Goal: Register for event/course

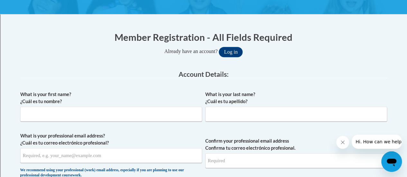
scroll to position [107, 0]
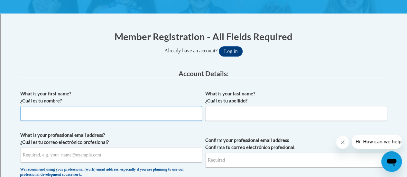
click at [99, 110] on input "What is your first name? ¿Cuál es tu nombre?" at bounding box center [111, 113] width 182 height 15
type input "Diana"
type input "Quirk"
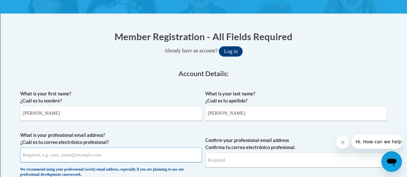
type input "diana.quirk@rusd.org"
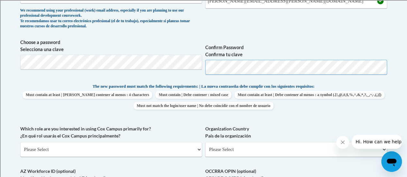
scroll to position [301, 0]
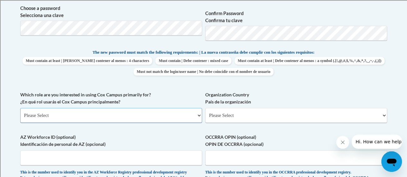
click at [169, 114] on select "Please Select College/University | Colegio/Universidad Community/Nonprofit Part…" at bounding box center [111, 115] width 182 height 15
select select "fbf2d438-af2f-41f8-98f1-81c410e29de3"
click at [20, 108] on select "Please Select College/University | Colegio/Universidad Community/Nonprofit Part…" at bounding box center [111, 115] width 182 height 15
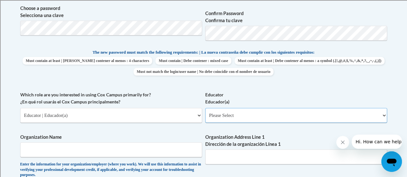
click at [231, 115] on select "Please Select Early Learning/Daycare Teacher/Family Home Care Provider | Maestr…" at bounding box center [296, 115] width 182 height 15
select select "8e40623d-54d0-45cd-9f92-5df65cd3f8cf"
click at [205, 108] on select "Please Select Early Learning/Daycare Teacher/Family Home Care Provider | Maestr…" at bounding box center [296, 115] width 182 height 15
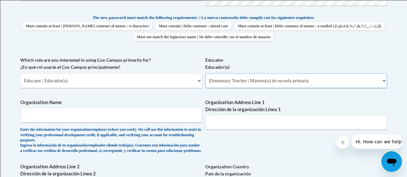
scroll to position [336, 0]
click at [124, 117] on input "Organization Name" at bounding box center [111, 115] width 182 height 15
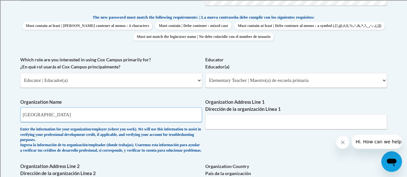
type input "Racine Unified School District"
click at [257, 121] on input "Organization Address Line 1 Dirección de la organización Línea 1" at bounding box center [296, 122] width 182 height 15
type input "930 Martin Luther King Dr"
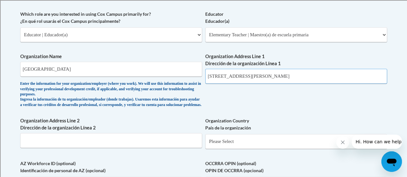
scroll to position [405, 0]
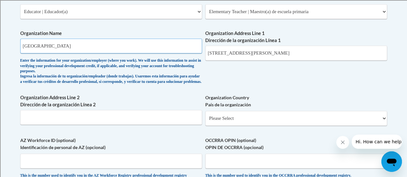
drag, startPoint x: 91, startPoint y: 45, endPoint x: 23, endPoint y: 43, distance: 67.9
click at [23, 43] on input "Racine Unified School District" at bounding box center [111, 46] width 182 height 15
type input "Julian Thomas"
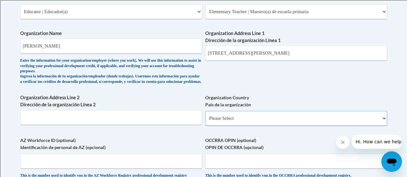
click at [237, 122] on select "Please Select United States | Estados Unidos Outside of the United States | Fue…" at bounding box center [296, 118] width 182 height 15
select select "ad49bcad-a171-4b2e-b99c-48b446064914"
click at [205, 116] on select "Please Select United States | Estados Unidos Outside of the United States | Fue…" at bounding box center [296, 118] width 182 height 15
select select
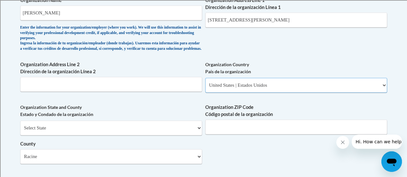
scroll to position [441, 0]
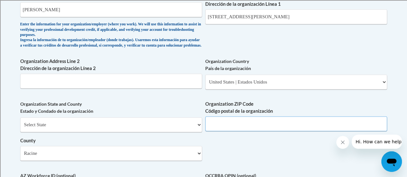
click at [234, 126] on input "Organization ZIP Code Código postal de la organización" at bounding box center [296, 124] width 182 height 15
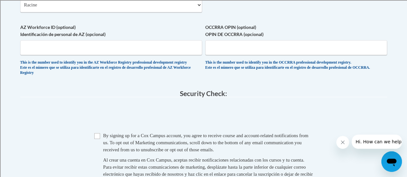
scroll to position [591, 0]
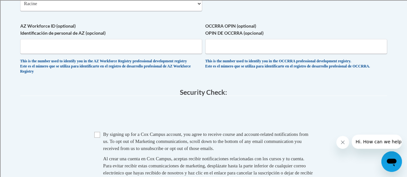
type input "53404"
click at [98, 138] on input "Checkbox" at bounding box center [97, 135] width 6 height 6
checkbox input "true"
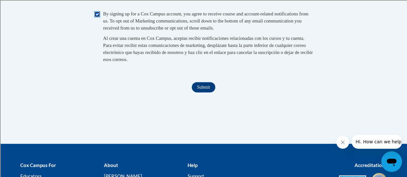
scroll to position [716, 0]
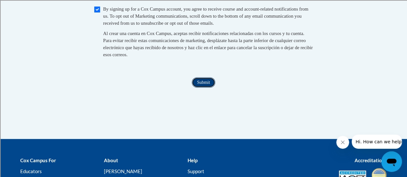
click at [205, 88] on input "Submit" at bounding box center [203, 83] width 23 height 10
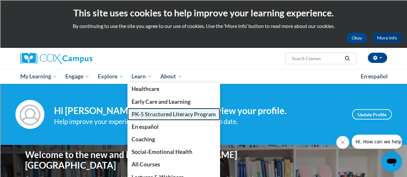
click at [151, 114] on span "PK-5 Structured Literacy Program" at bounding box center [174, 114] width 84 height 7
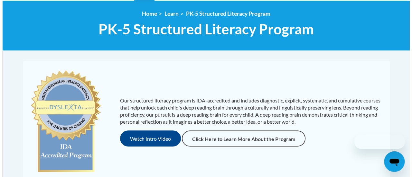
scroll to position [97, 0]
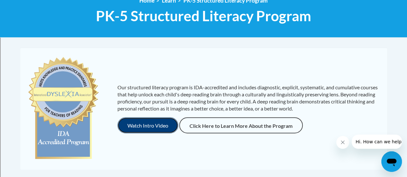
click at [151, 127] on button "Watch Intro Video" at bounding box center [147, 125] width 61 height 16
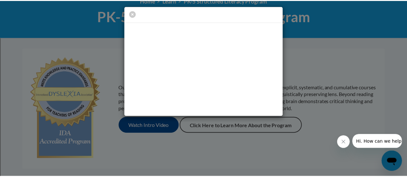
scroll to position [0, 0]
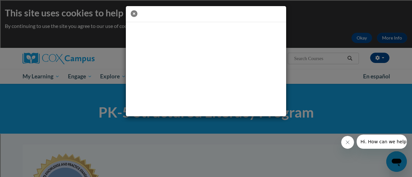
click at [134, 14] on icon "button" at bounding box center [134, 13] width 7 height 7
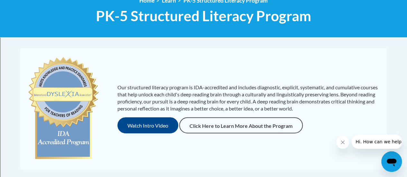
scroll to position [32, 0]
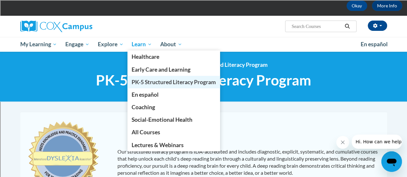
click at [158, 81] on span "PK-5 Structured Literacy Program" at bounding box center [174, 82] width 84 height 7
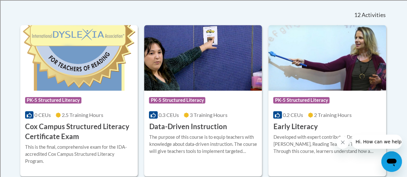
scroll to position [290, 0]
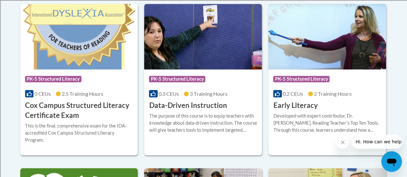
click at [323, 83] on span "PK-5 Structured Literacy" at bounding box center [302, 80] width 58 height 8
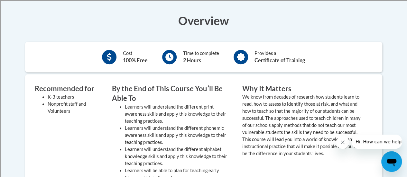
scroll to position [161, 0]
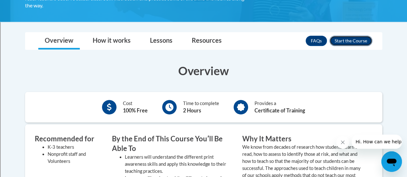
click at [352, 41] on button "Enroll" at bounding box center [351, 41] width 43 height 10
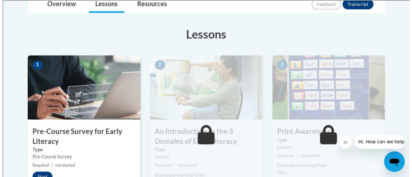
scroll to position [193, 0]
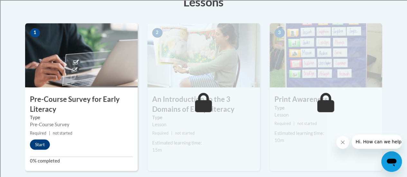
click at [53, 100] on h3 "Pre-Course Survey for Early Literacy" at bounding box center [81, 105] width 113 height 20
click at [43, 142] on button "Start" at bounding box center [40, 145] width 20 height 10
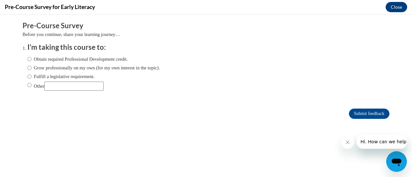
scroll to position [0, 0]
click at [27, 63] on div "Obtain required Professional Development credit. Grow professionally on my own …" at bounding box center [93, 73] width 133 height 42
click at [27, 58] on input "Obtain required Professional Development credit." at bounding box center [29, 59] width 4 height 7
radio input "true"
click at [362, 111] on input "Submit feedback" at bounding box center [369, 114] width 41 height 10
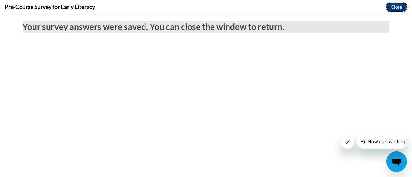
click at [404, 4] on button "Close" at bounding box center [397, 7] width 22 height 10
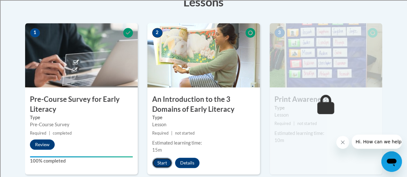
click at [158, 162] on button "Start" at bounding box center [162, 163] width 20 height 10
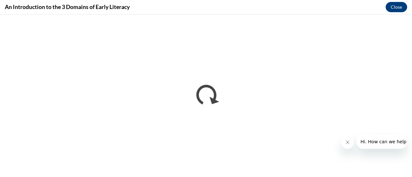
click at [351, 144] on button "Close message from company" at bounding box center [347, 142] width 13 height 13
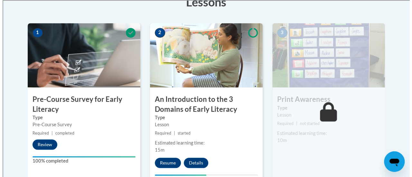
scroll to position [225, 0]
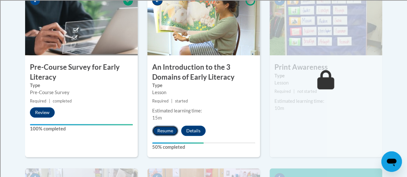
click at [168, 132] on button "Resume" at bounding box center [165, 131] width 26 height 10
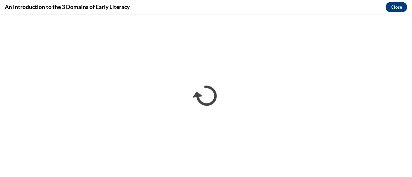
scroll to position [0, 0]
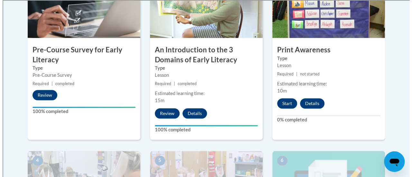
scroll to position [258, 0]
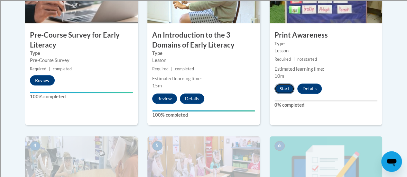
click at [287, 87] on button "Start" at bounding box center [285, 89] width 20 height 10
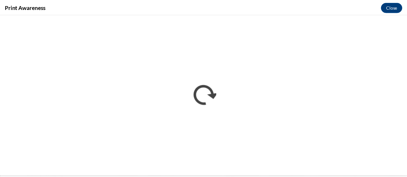
scroll to position [0, 0]
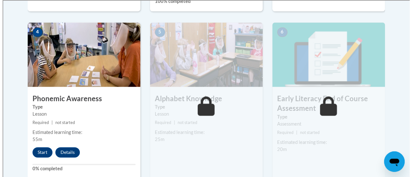
scroll to position [386, 0]
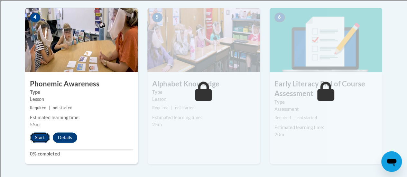
click at [40, 136] on button "Start" at bounding box center [40, 138] width 20 height 10
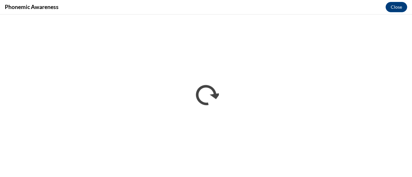
scroll to position [0, 0]
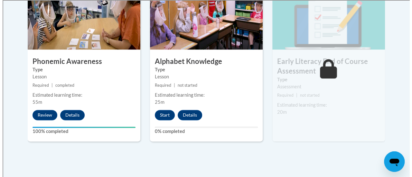
scroll to position [408, 0]
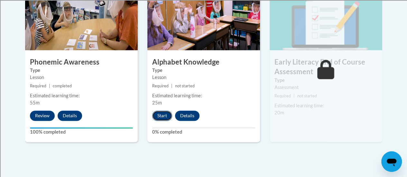
click at [162, 114] on button "Start" at bounding box center [162, 116] width 20 height 10
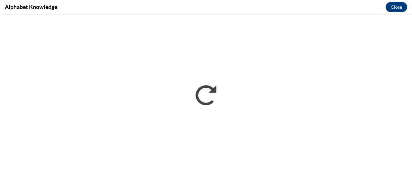
scroll to position [0, 0]
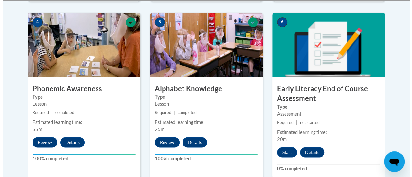
scroll to position [451, 0]
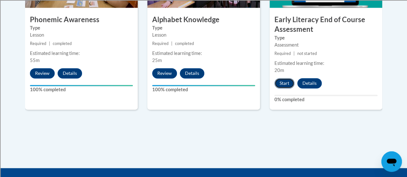
click at [284, 83] on button "Start" at bounding box center [285, 83] width 20 height 10
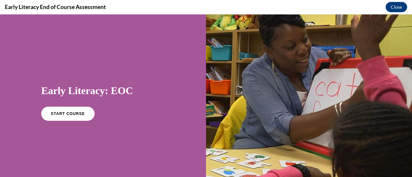
scroll to position [0, 0]
click at [69, 113] on span "START COURSE" at bounding box center [68, 114] width 36 height 5
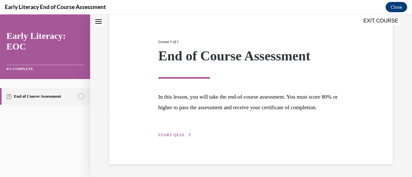
scroll to position [75, 0]
click at [180, 134] on span "START QUIZ" at bounding box center [171, 135] width 26 height 5
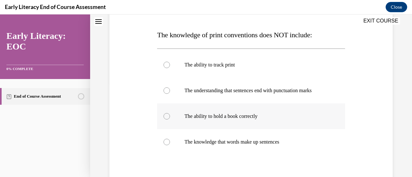
scroll to position [104, 0]
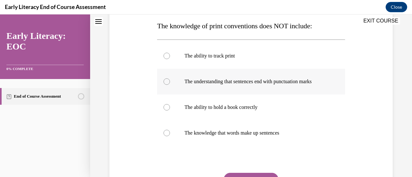
click at [168, 83] on div at bounding box center [251, 82] width 188 height 26
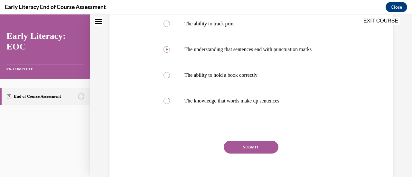
click at [247, 153] on button "SUBMIT" at bounding box center [251, 147] width 55 height 13
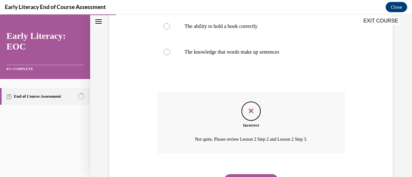
scroll to position [217, 0]
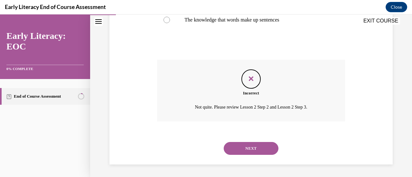
click at [259, 147] on button "NEXT" at bounding box center [251, 148] width 55 height 13
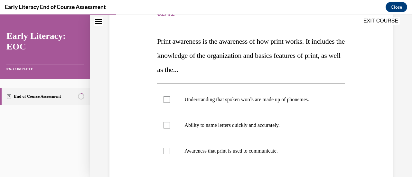
scroll to position [97, 0]
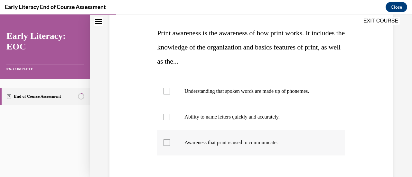
click at [165, 146] on div at bounding box center [251, 143] width 188 height 26
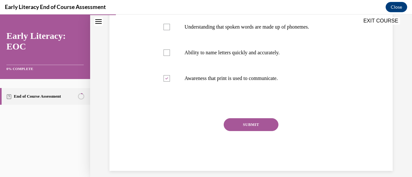
click at [254, 130] on button "SUBMIT" at bounding box center [251, 124] width 55 height 13
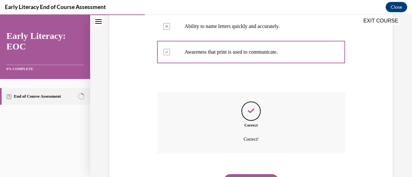
scroll to position [220, 0]
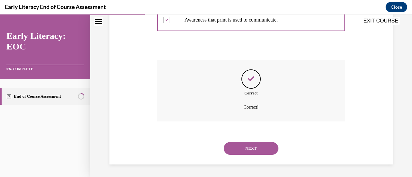
click at [246, 148] on button "NEXT" at bounding box center [251, 148] width 55 height 13
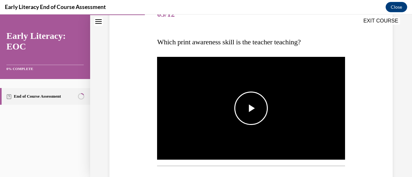
scroll to position [97, 0]
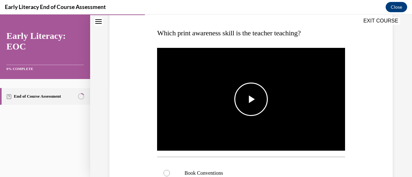
click at [247, 116] on img "Video player" at bounding box center [251, 100] width 188 height 106
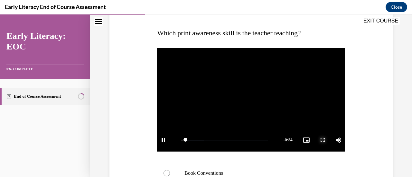
click at [317, 140] on span "Video player" at bounding box center [322, 140] width 13 height 0
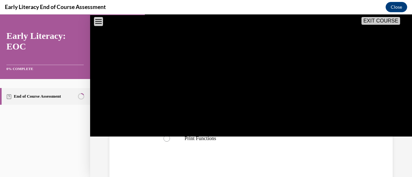
scroll to position [193, 0]
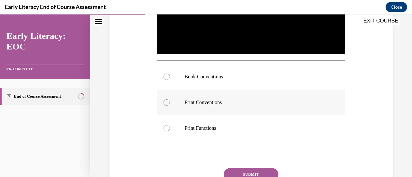
click at [166, 99] on div at bounding box center [167, 102] width 6 height 6
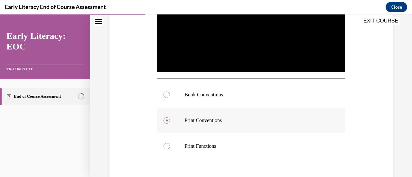
scroll to position [161, 0]
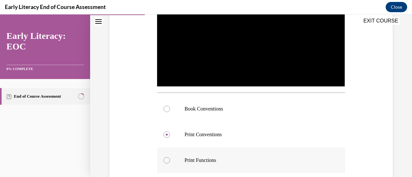
click at [168, 159] on div at bounding box center [167, 160] width 6 height 6
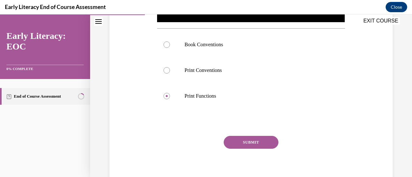
click at [258, 143] on button "SUBMIT" at bounding box center [251, 142] width 55 height 13
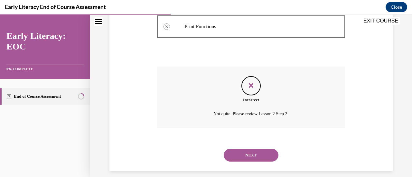
scroll to position [300, 0]
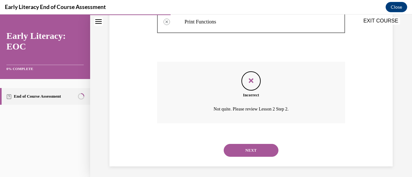
click at [254, 149] on button "NEXT" at bounding box center [251, 150] width 55 height 13
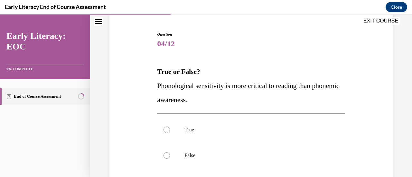
scroll to position [64, 0]
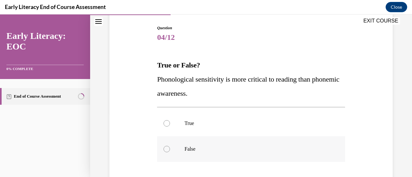
click at [167, 145] on div at bounding box center [251, 149] width 188 height 26
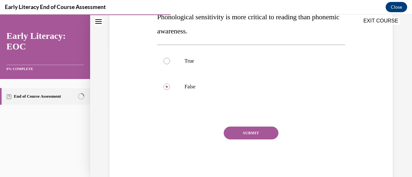
scroll to position [129, 0]
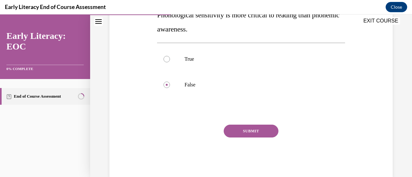
click at [256, 133] on button "SUBMIT" at bounding box center [251, 131] width 55 height 13
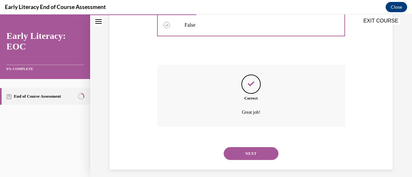
scroll to position [194, 0]
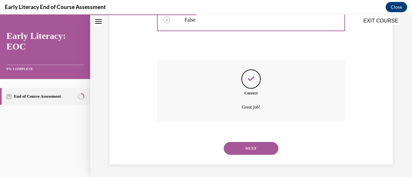
click at [241, 148] on button "NEXT" at bounding box center [251, 148] width 55 height 13
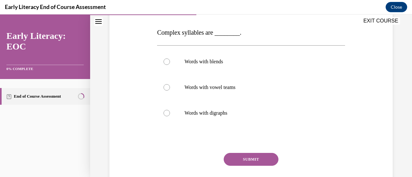
scroll to position [64, 0]
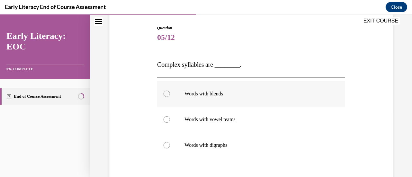
click at [168, 92] on div at bounding box center [167, 94] width 6 height 6
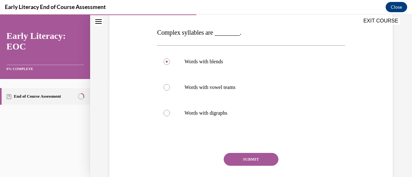
click at [247, 161] on button "SUBMIT" at bounding box center [251, 159] width 55 height 13
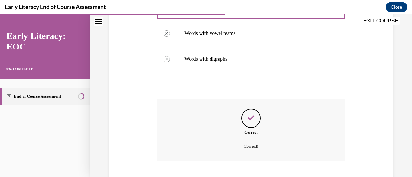
scroll to position [190, 0]
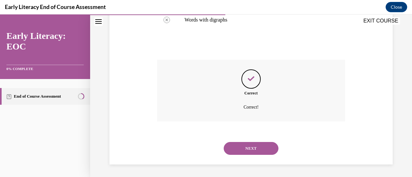
click at [236, 145] on button "NEXT" at bounding box center [251, 148] width 55 height 13
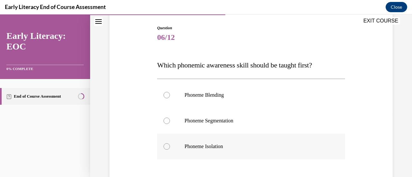
scroll to position [97, 0]
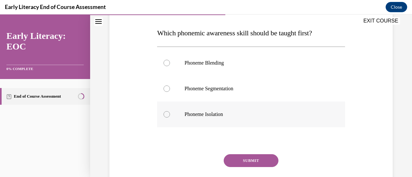
click at [165, 118] on div at bounding box center [251, 115] width 188 height 26
click at [245, 164] on button "SUBMIT" at bounding box center [251, 161] width 55 height 13
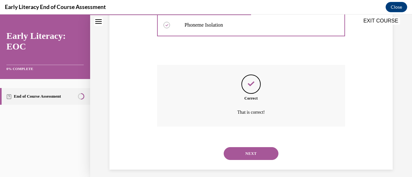
scroll to position [191, 0]
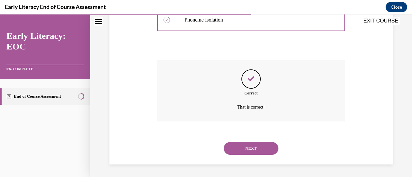
click at [242, 151] on button "NEXT" at bounding box center [251, 148] width 55 height 13
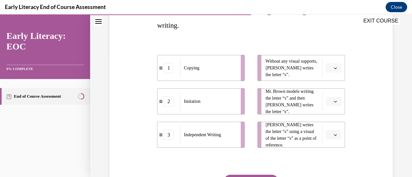
scroll to position [129, 0]
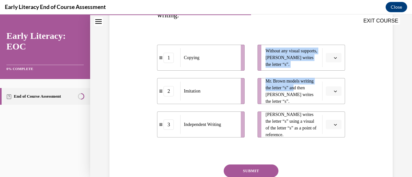
drag, startPoint x: 293, startPoint y: 94, endPoint x: 221, endPoint y: 81, distance: 72.2
click at [217, 81] on div "1 Copying 2 Imitation 3 Independent Writing Without any visual supports, Tina w…" at bounding box center [251, 85] width 188 height 106
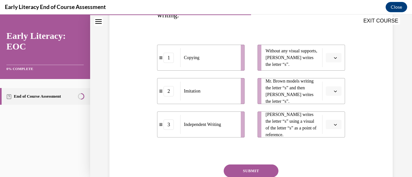
click at [331, 81] on li "Mr. Brown models writing the letter “s” and then Tina writes the letter “s”." at bounding box center [302, 91] width 88 height 26
click at [333, 89] on span "button" at bounding box center [335, 91] width 5 height 5
click at [328, 118] on div "1" at bounding box center [329, 118] width 16 height 13
click at [333, 56] on span "button" at bounding box center [335, 58] width 5 height 5
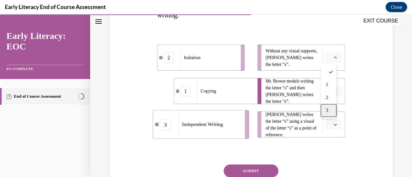
click at [328, 110] on span "3" at bounding box center [327, 110] width 2 height 5
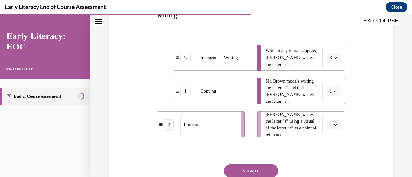
click at [333, 122] on button "button" at bounding box center [334, 125] width 16 height 10
click at [333, 95] on div "2" at bounding box center [329, 97] width 16 height 13
click at [256, 171] on button "SUBMIT" at bounding box center [251, 171] width 55 height 13
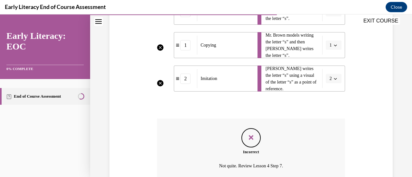
scroll to position [234, 0]
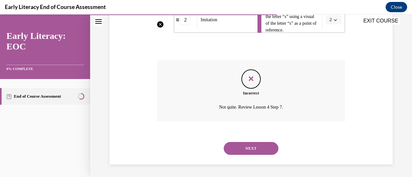
click at [247, 153] on button "NEXT" at bounding box center [251, 148] width 55 height 13
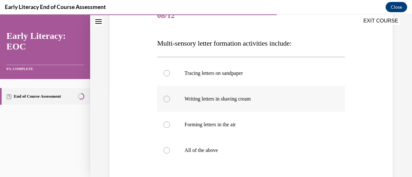
scroll to position [97, 0]
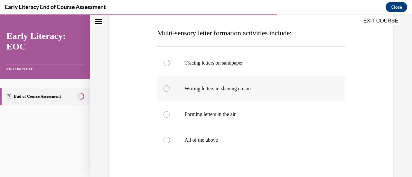
click at [167, 93] on div at bounding box center [251, 89] width 188 height 26
drag, startPoint x: 166, startPoint y: 118, endPoint x: 170, endPoint y: 114, distance: 5.5
click at [167, 118] on div at bounding box center [251, 115] width 188 height 26
drag, startPoint x: 168, startPoint y: 140, endPoint x: 208, endPoint y: 126, distance: 41.9
click at [168, 141] on div at bounding box center [167, 140] width 6 height 6
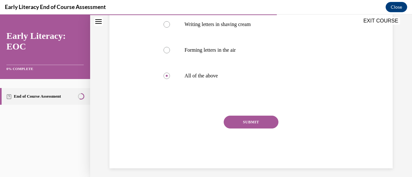
click at [250, 121] on button "SUBMIT" at bounding box center [251, 122] width 55 height 13
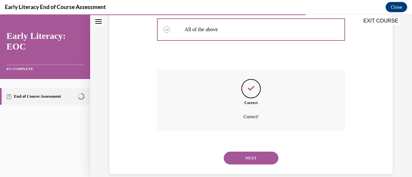
scroll to position [217, 0]
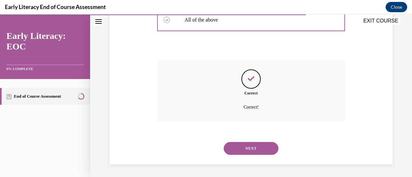
click at [241, 148] on button "NEXT" at bounding box center [251, 148] width 55 height 13
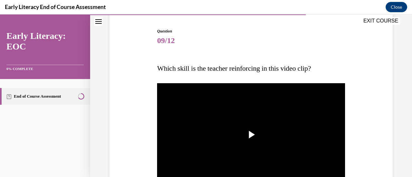
scroll to position [97, 0]
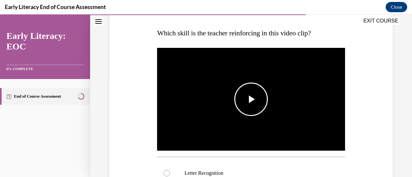
click at [251, 99] on span "Video player" at bounding box center [251, 99] width 0 height 0
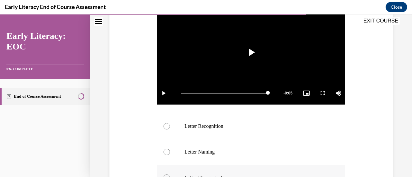
scroll to position [161, 0]
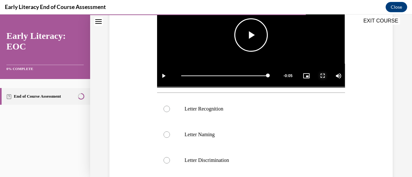
drag, startPoint x: 312, startPoint y: 78, endPoint x: 316, endPoint y: 128, distance: 50.0
click at [316, 76] on span "Video player" at bounding box center [322, 76] width 13 height 0
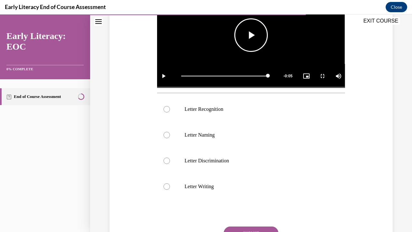
click at [251, 35] on span "Video player" at bounding box center [251, 35] width 0 height 0
click at [329, 76] on span "Video player" at bounding box center [322, 76] width 13 height 0
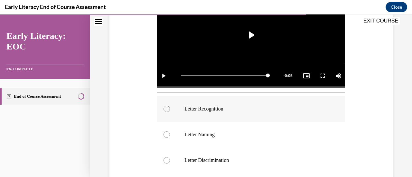
click at [167, 108] on div at bounding box center [167, 109] width 6 height 6
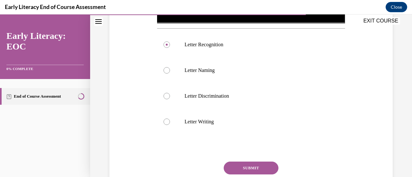
click at [236, 173] on button "SUBMIT" at bounding box center [251, 168] width 55 height 13
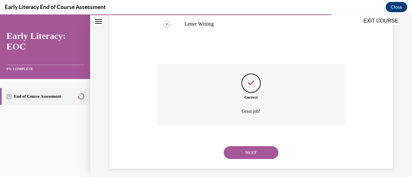
scroll to position [325, 0]
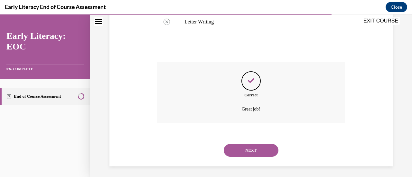
click at [241, 153] on button "NEXT" at bounding box center [251, 150] width 55 height 13
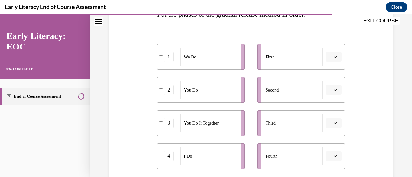
scroll to position [129, 0]
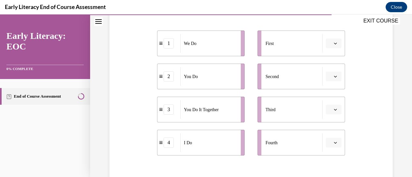
click at [333, 43] on span "button" at bounding box center [335, 43] width 5 height 5
click at [328, 109] on span "4" at bounding box center [327, 109] width 2 height 5
click at [333, 79] on span "button" at bounding box center [335, 76] width 5 height 5
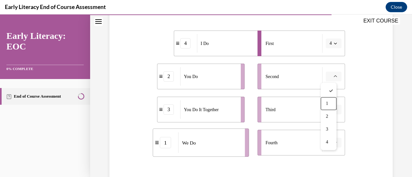
click at [328, 106] on span "1" at bounding box center [327, 103] width 2 height 5
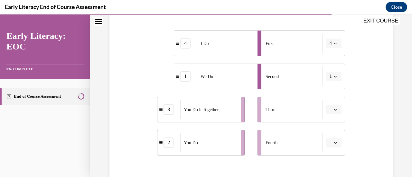
click at [334, 111] on icon "button" at bounding box center [335, 109] width 3 height 3
click at [336, 82] on div "3" at bounding box center [329, 82] width 16 height 13
click at [334, 143] on icon "button" at bounding box center [335, 142] width 3 height 3
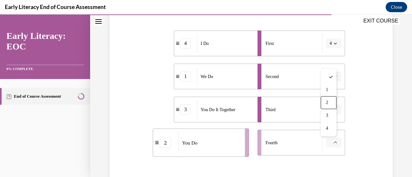
click at [330, 104] on div "2" at bounding box center [329, 103] width 16 height 13
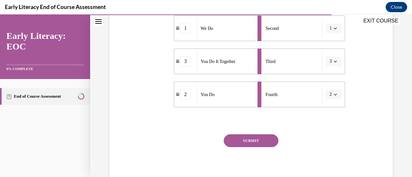
scroll to position [193, 0]
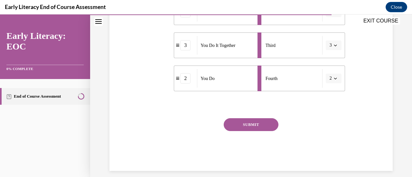
click at [258, 136] on div "SUBMIT" at bounding box center [251, 134] width 188 height 32
click at [261, 126] on button "SUBMIT" at bounding box center [251, 124] width 55 height 13
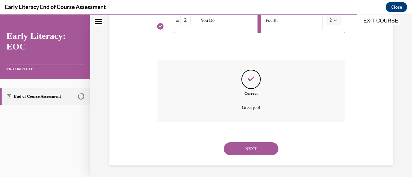
scroll to position [252, 0]
click at [257, 142] on button "NEXT" at bounding box center [251, 148] width 55 height 13
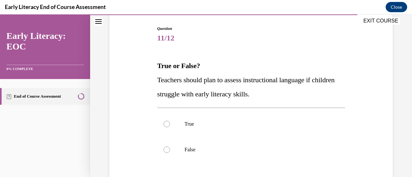
scroll to position [64, 0]
click at [167, 149] on div at bounding box center [167, 149] width 6 height 6
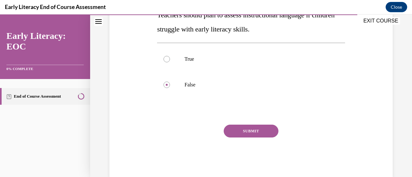
click at [253, 134] on button "SUBMIT" at bounding box center [251, 131] width 55 height 13
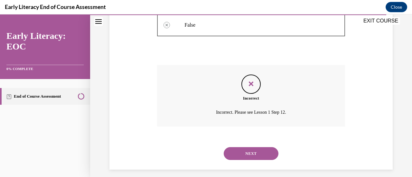
scroll to position [194, 0]
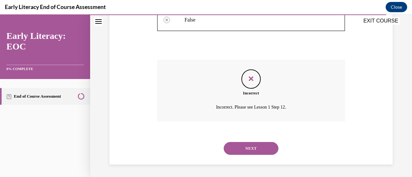
click at [253, 147] on button "NEXT" at bounding box center [251, 148] width 55 height 13
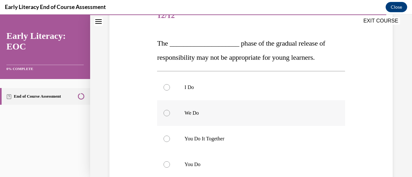
scroll to position [97, 0]
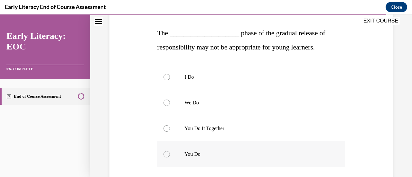
click at [166, 156] on div at bounding box center [167, 154] width 6 height 6
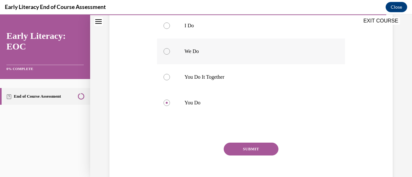
scroll to position [161, 0]
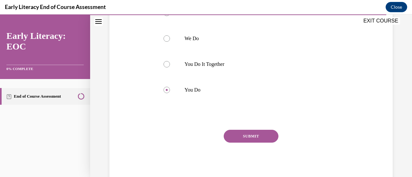
click at [241, 148] on div "SUBMIT" at bounding box center [251, 146] width 188 height 32
click at [247, 139] on button "SUBMIT" at bounding box center [251, 136] width 55 height 13
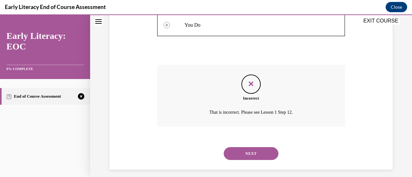
scroll to position [231, 0]
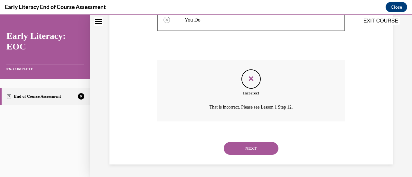
click at [245, 150] on button "NEXT" at bounding box center [251, 148] width 55 height 13
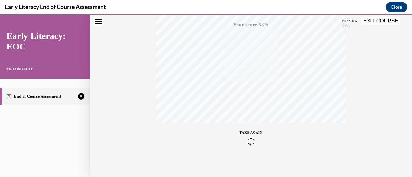
scroll to position [167, 0]
click at [248, 138] on icon "button" at bounding box center [251, 138] width 23 height 7
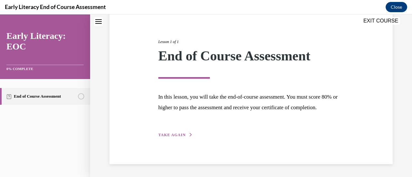
scroll to position [75, 0]
click at [171, 137] on span "TAKE AGAIN" at bounding box center [171, 135] width 27 height 5
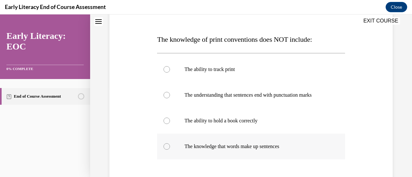
scroll to position [104, 0]
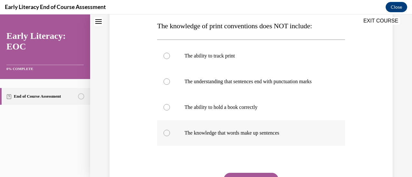
click at [164, 135] on div at bounding box center [167, 133] width 6 height 6
click at [238, 174] on button "SUBMIT" at bounding box center [251, 179] width 55 height 13
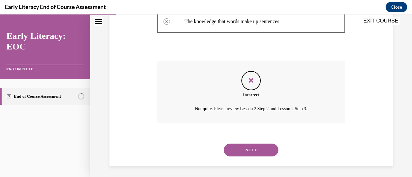
scroll to position [217, 0]
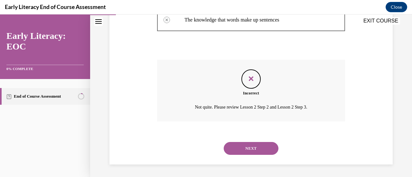
click at [230, 157] on div "NEXT" at bounding box center [251, 149] width 188 height 26
click at [234, 151] on button "NEXT" at bounding box center [251, 148] width 55 height 13
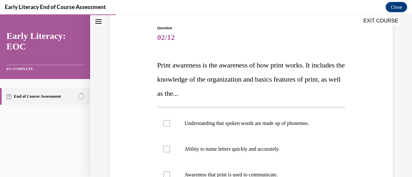
scroll to position [97, 0]
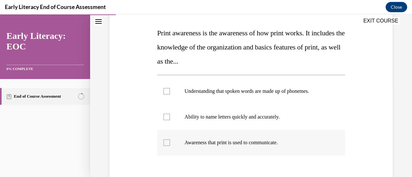
click at [164, 143] on div at bounding box center [167, 143] width 6 height 6
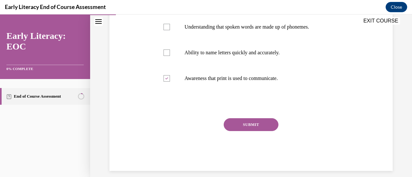
click at [253, 126] on button "SUBMIT" at bounding box center [251, 124] width 55 height 13
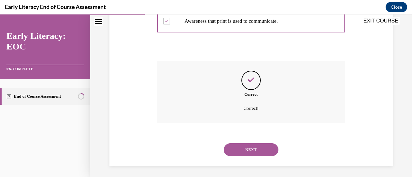
scroll to position [220, 0]
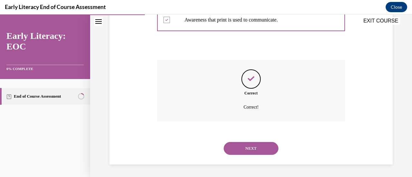
click at [248, 151] on button "NEXT" at bounding box center [251, 148] width 55 height 13
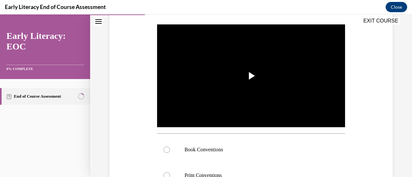
scroll to position [129, 0]
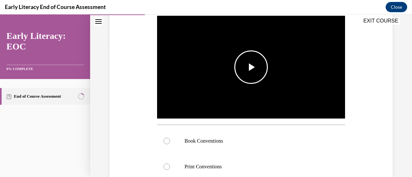
click at [251, 67] on span "Video player" at bounding box center [251, 67] width 0 height 0
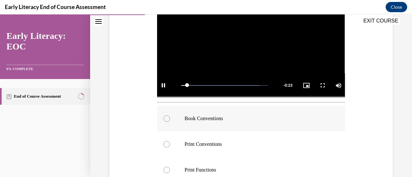
scroll to position [193, 0]
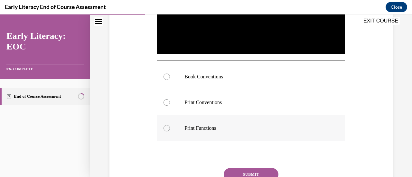
click at [167, 126] on div at bounding box center [167, 128] width 6 height 6
click at [237, 172] on button "SUBMIT" at bounding box center [251, 174] width 55 height 13
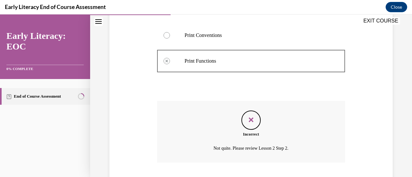
scroll to position [300, 0]
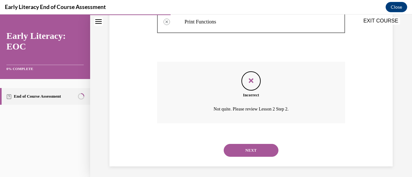
drag, startPoint x: 243, startPoint y: 155, endPoint x: 243, endPoint y: 152, distance: 3.2
click at [243, 152] on div "NEXT" at bounding box center [251, 151] width 188 height 26
click at [244, 147] on button "NEXT" at bounding box center [251, 150] width 55 height 13
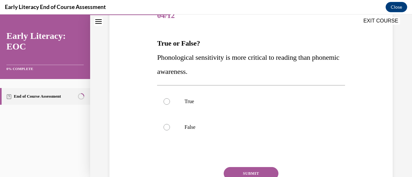
scroll to position [97, 0]
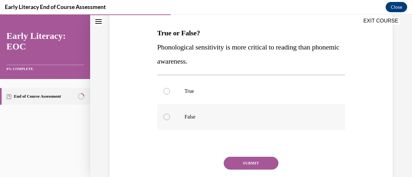
drag, startPoint x: 158, startPoint y: 121, endPoint x: 171, endPoint y: 117, distance: 13.4
click at [158, 121] on div at bounding box center [251, 117] width 188 height 26
click at [238, 166] on button "SUBMIT" at bounding box center [251, 163] width 55 height 13
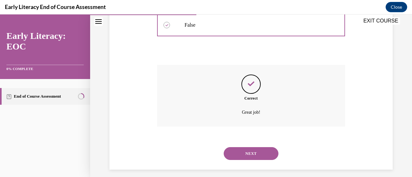
scroll to position [194, 0]
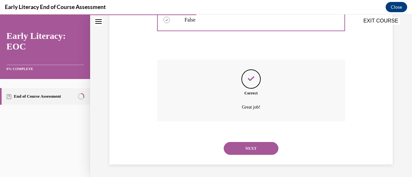
drag, startPoint x: 239, startPoint y: 151, endPoint x: 249, endPoint y: 143, distance: 12.6
click at [239, 151] on button "NEXT" at bounding box center [251, 148] width 55 height 13
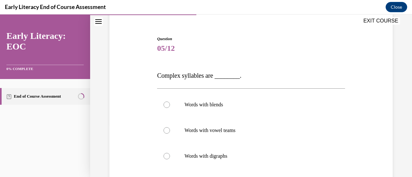
scroll to position [64, 0]
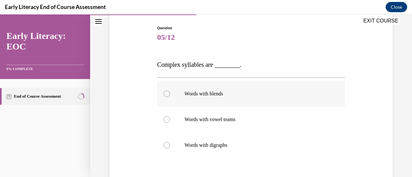
click at [167, 96] on div at bounding box center [167, 94] width 6 height 6
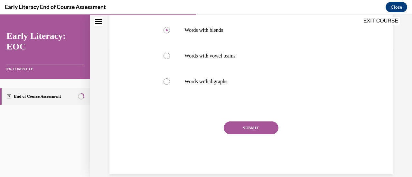
scroll to position [129, 0]
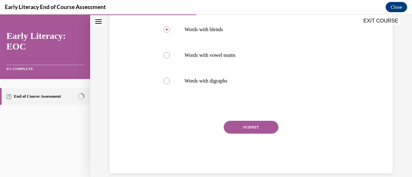
click at [255, 121] on div "Question 05/12 Complex syllables are ________. Words with blends Words with vow…" at bounding box center [251, 67] width 188 height 213
click at [240, 132] on button "SUBMIT" at bounding box center [251, 127] width 55 height 13
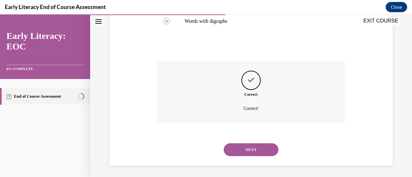
scroll to position [190, 0]
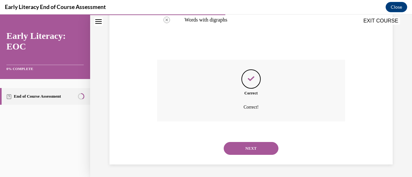
click at [256, 150] on button "NEXT" at bounding box center [251, 148] width 55 height 13
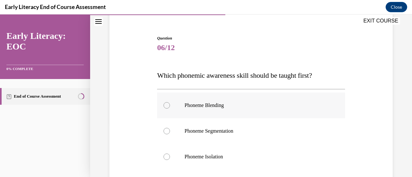
scroll to position [64, 0]
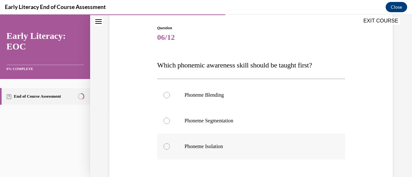
click at [167, 151] on div at bounding box center [251, 147] width 188 height 26
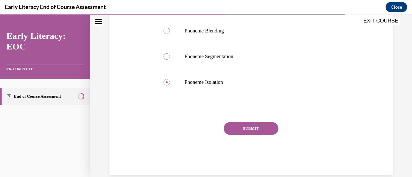
click at [243, 129] on button "SUBMIT" at bounding box center [251, 128] width 55 height 13
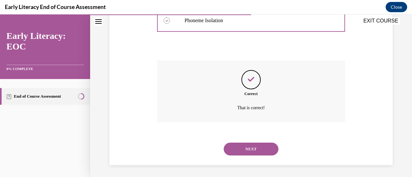
scroll to position [191, 0]
click at [239, 150] on button "NEXT" at bounding box center [251, 148] width 55 height 13
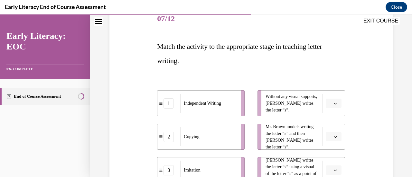
scroll to position [97, 0]
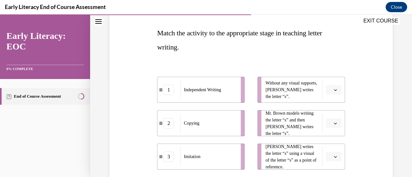
click at [334, 90] on icon "button" at bounding box center [335, 90] width 3 height 3
click at [324, 114] on div "1" at bounding box center [329, 117] width 16 height 13
click at [333, 119] on button "button" at bounding box center [334, 124] width 16 height 10
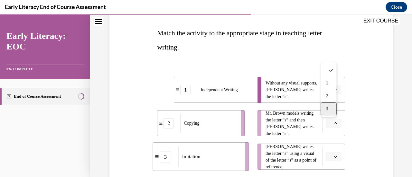
click at [329, 109] on div "3" at bounding box center [329, 109] width 16 height 13
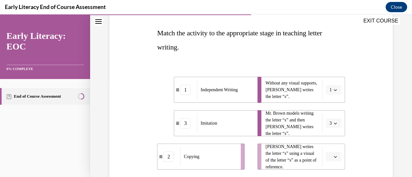
click at [333, 157] on span "button" at bounding box center [335, 157] width 5 height 5
click at [332, 130] on div "2" at bounding box center [329, 129] width 16 height 13
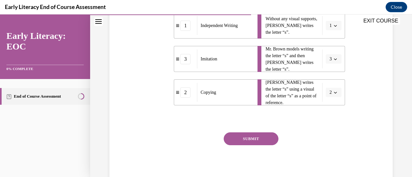
drag, startPoint x: 256, startPoint y: 137, endPoint x: 260, endPoint y: 139, distance: 4.3
click at [256, 138] on button "SUBMIT" at bounding box center [251, 139] width 55 height 13
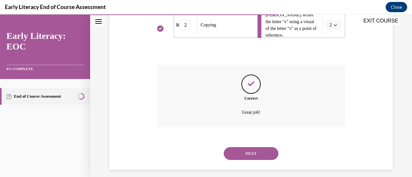
scroll to position [234, 0]
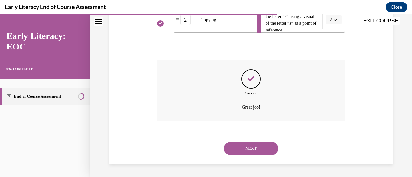
click at [265, 152] on button "NEXT" at bounding box center [251, 148] width 55 height 13
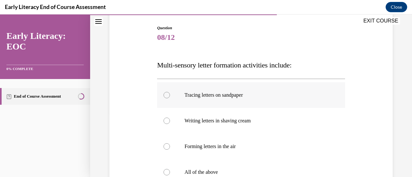
scroll to position [97, 0]
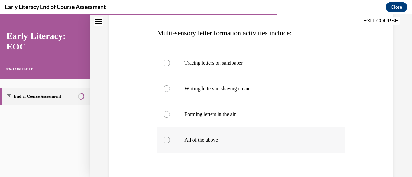
click at [165, 144] on div at bounding box center [251, 140] width 188 height 26
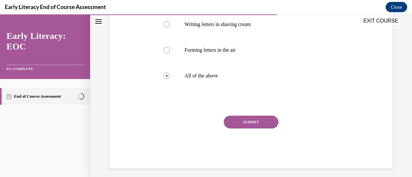
click at [251, 126] on button "SUBMIT" at bounding box center [251, 122] width 55 height 13
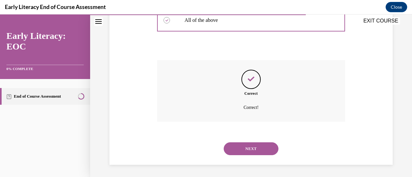
scroll to position [217, 0]
click at [242, 148] on button "NEXT" at bounding box center [251, 148] width 55 height 13
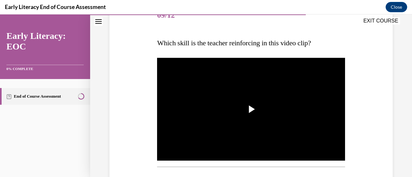
scroll to position [97, 0]
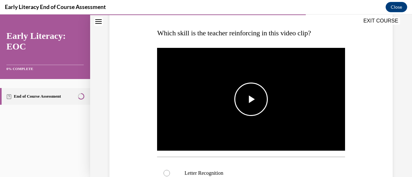
click at [287, 109] on img "Video player" at bounding box center [251, 100] width 188 height 106
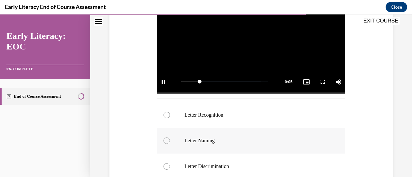
scroll to position [161, 0]
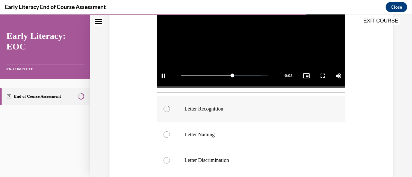
click at [166, 109] on div at bounding box center [167, 109] width 6 height 6
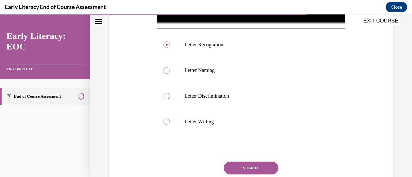
click at [235, 172] on button "SUBMIT" at bounding box center [251, 168] width 55 height 13
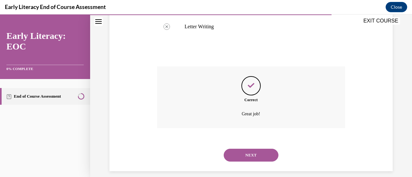
scroll to position [325, 0]
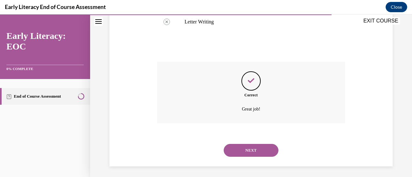
click at [244, 151] on button "NEXT" at bounding box center [251, 150] width 55 height 13
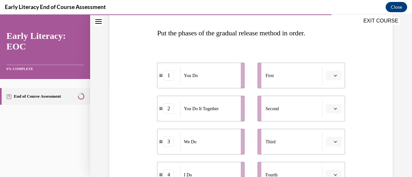
scroll to position [129, 0]
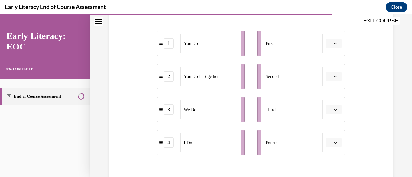
click at [334, 43] on icon "button" at bounding box center [335, 43] width 3 height 3
click at [326, 111] on span "4" at bounding box center [327, 109] width 2 height 5
click at [335, 78] on button "button" at bounding box center [334, 77] width 16 height 10
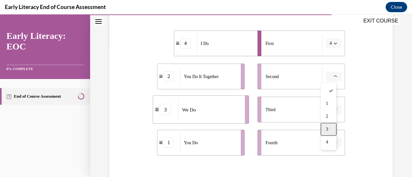
click at [325, 127] on div "3" at bounding box center [329, 129] width 16 height 13
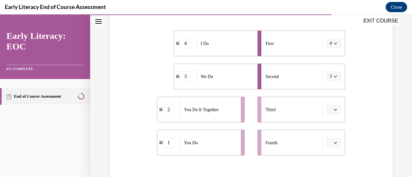
click at [334, 111] on icon "button" at bounding box center [335, 109] width 3 height 3
click at [331, 70] on div "2" at bounding box center [329, 69] width 16 height 13
click at [334, 143] on icon "button" at bounding box center [335, 143] width 3 height 2
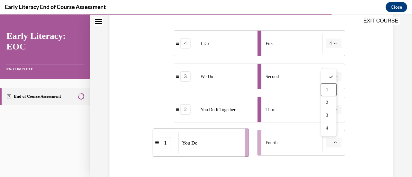
click at [335, 89] on div "1" at bounding box center [329, 90] width 16 height 13
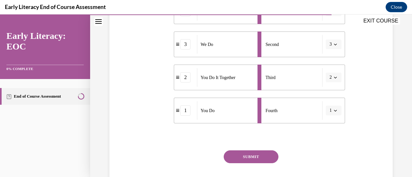
click at [265, 154] on button "SUBMIT" at bounding box center [251, 157] width 55 height 13
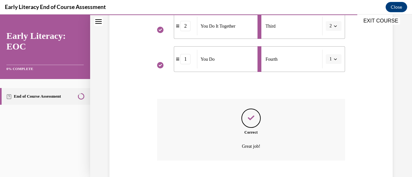
scroll to position [252, 0]
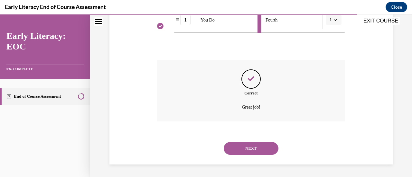
click at [258, 153] on button "NEXT" at bounding box center [251, 148] width 55 height 13
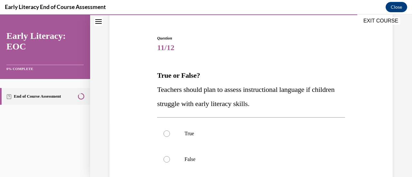
scroll to position [64, 0]
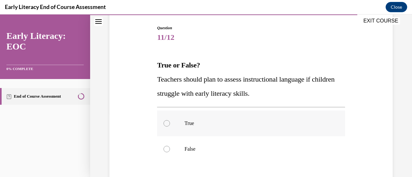
click at [167, 125] on div at bounding box center [167, 123] width 6 height 6
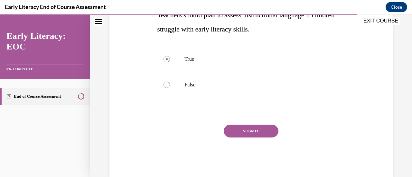
click at [261, 129] on button "SUBMIT" at bounding box center [251, 131] width 55 height 13
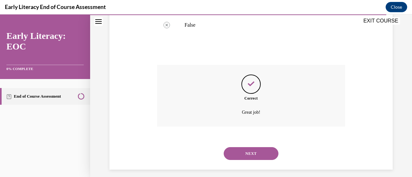
scroll to position [194, 0]
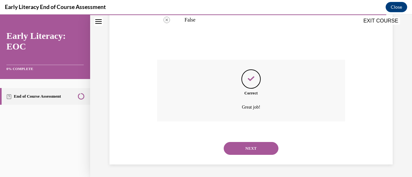
click at [254, 147] on button "NEXT" at bounding box center [251, 148] width 55 height 13
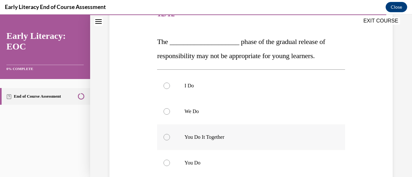
scroll to position [97, 0]
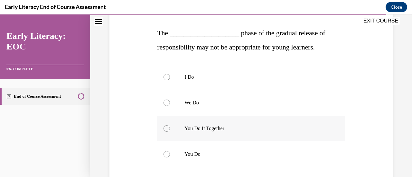
drag, startPoint x: 166, startPoint y: 155, endPoint x: 223, endPoint y: 132, distance: 60.7
click at [165, 155] on div at bounding box center [167, 154] width 6 height 6
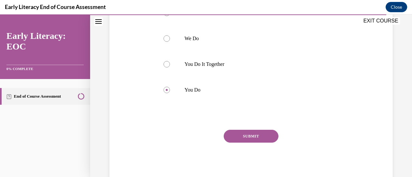
click at [251, 136] on button "SUBMIT" at bounding box center [251, 136] width 55 height 13
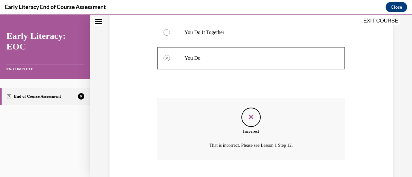
scroll to position [199, 0]
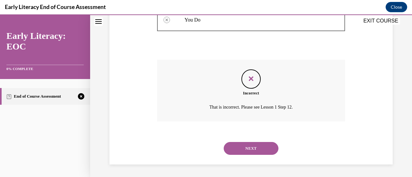
click at [251, 147] on button "NEXT" at bounding box center [251, 148] width 55 height 13
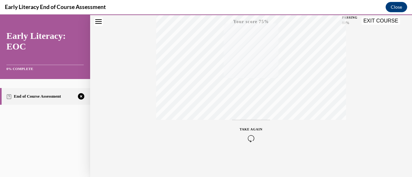
scroll to position [167, 0]
click at [247, 135] on div "TAKE AGAIN" at bounding box center [251, 134] width 23 height 15
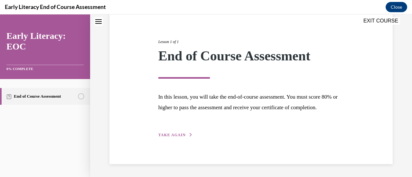
click at [182, 136] on span "TAKE AGAIN" at bounding box center [171, 135] width 27 height 5
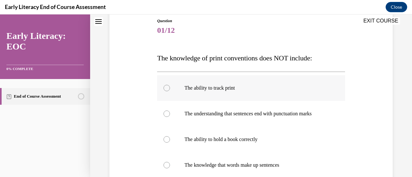
scroll to position [104, 0]
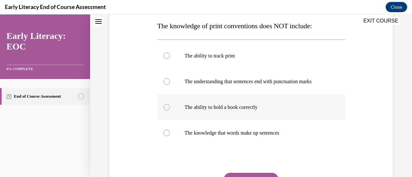
click at [170, 110] on div at bounding box center [251, 108] width 188 height 26
click at [241, 176] on button "SUBMIT" at bounding box center [251, 179] width 55 height 13
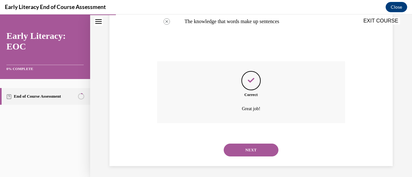
scroll to position [217, 0]
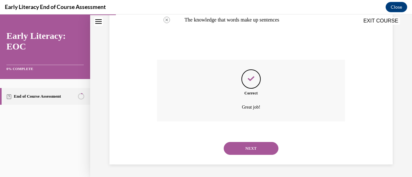
click at [238, 151] on button "NEXT" at bounding box center [251, 148] width 55 height 13
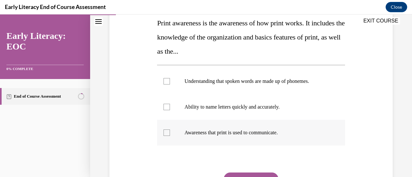
scroll to position [97, 0]
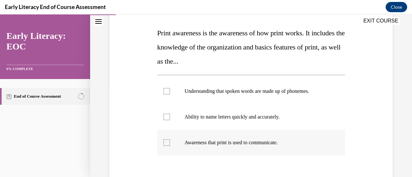
click at [163, 147] on div at bounding box center [251, 143] width 188 height 26
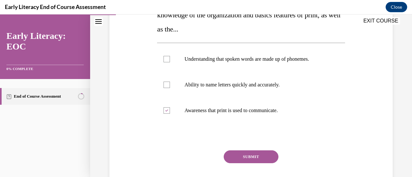
click at [248, 157] on button "SUBMIT" at bounding box center [251, 157] width 55 height 13
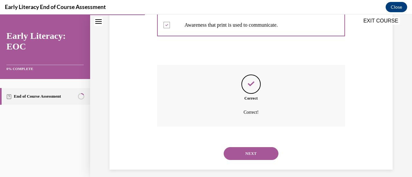
scroll to position [220, 0]
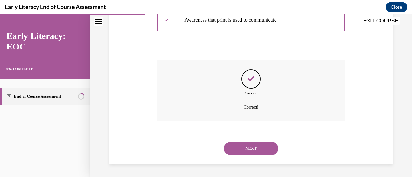
click at [245, 145] on button "NEXT" at bounding box center [251, 148] width 55 height 13
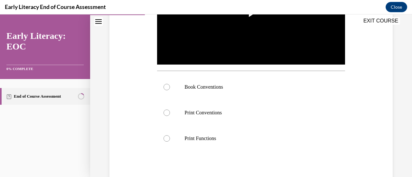
scroll to position [193, 0]
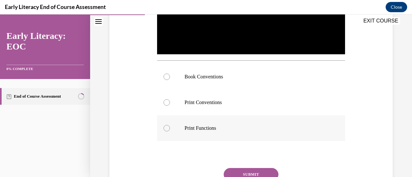
drag, startPoint x: 166, startPoint y: 127, endPoint x: 175, endPoint y: 130, distance: 9.6
click at [166, 128] on div at bounding box center [167, 128] width 6 height 6
drag, startPoint x: 170, startPoint y: 103, endPoint x: 172, endPoint y: 107, distance: 4.9
click at [170, 105] on div at bounding box center [251, 103] width 188 height 26
click at [166, 78] on div at bounding box center [167, 77] width 6 height 6
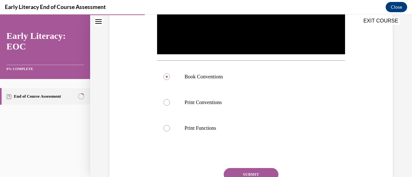
click at [249, 173] on button "SUBMIT" at bounding box center [251, 174] width 55 height 13
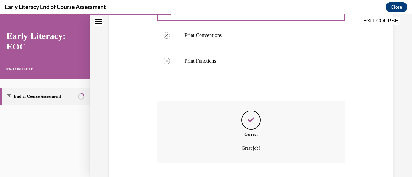
scroll to position [300, 0]
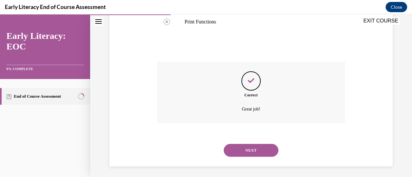
click at [241, 156] on div "NEXT" at bounding box center [251, 151] width 188 height 26
click at [241, 150] on button "NEXT" at bounding box center [251, 150] width 55 height 13
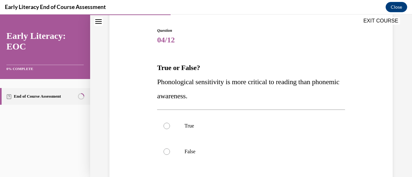
scroll to position [64, 0]
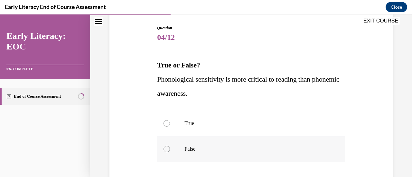
click at [167, 150] on div at bounding box center [167, 149] width 6 height 6
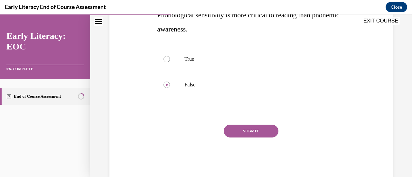
click at [245, 132] on button "SUBMIT" at bounding box center [251, 131] width 55 height 13
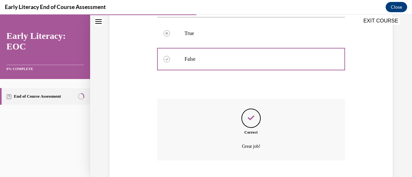
scroll to position [194, 0]
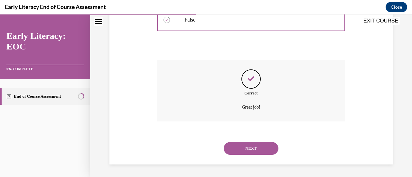
click at [242, 148] on button "NEXT" at bounding box center [251, 148] width 55 height 13
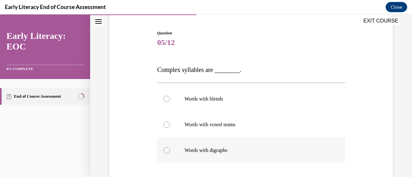
scroll to position [64, 0]
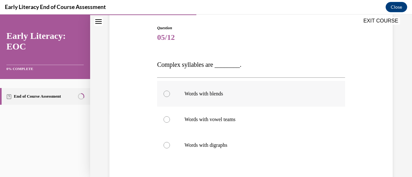
drag, startPoint x: 167, startPoint y: 93, endPoint x: 192, endPoint y: 88, distance: 26.2
click at [167, 93] on div at bounding box center [167, 94] width 6 height 6
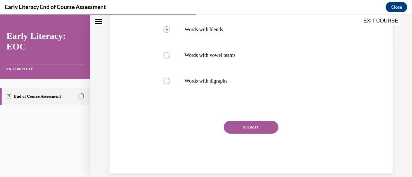
click at [240, 125] on button "SUBMIT" at bounding box center [251, 127] width 55 height 13
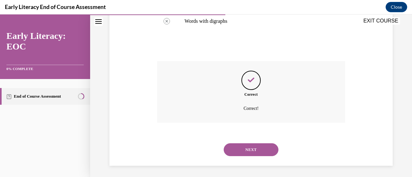
scroll to position [190, 0]
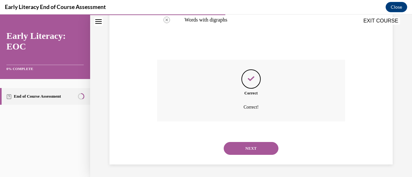
click at [250, 146] on button "NEXT" at bounding box center [251, 148] width 55 height 13
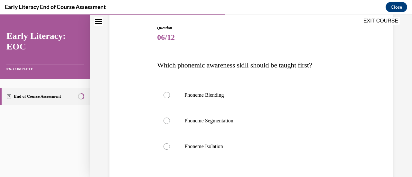
scroll to position [97, 0]
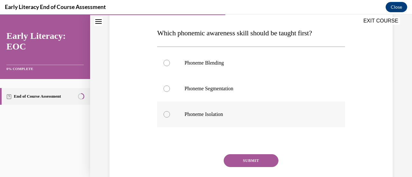
drag, startPoint x: 165, startPoint y: 116, endPoint x: 198, endPoint y: 112, distance: 33.5
click at [165, 117] on div at bounding box center [167, 114] width 6 height 6
click at [235, 159] on button "SUBMIT" at bounding box center [251, 161] width 55 height 13
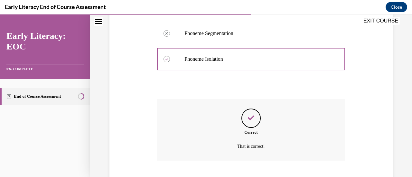
scroll to position [191, 0]
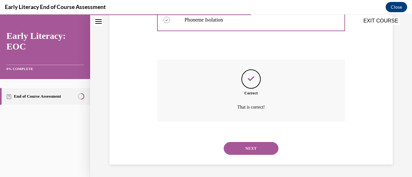
click at [237, 149] on button "NEXT" at bounding box center [251, 148] width 55 height 13
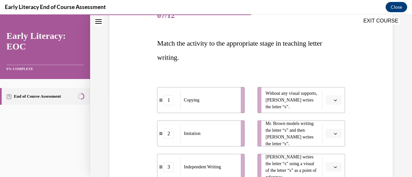
scroll to position [97, 0]
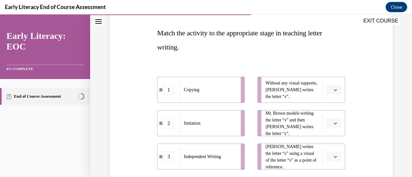
click at [334, 90] on icon "button" at bounding box center [335, 90] width 3 height 2
click at [328, 144] on span "3" at bounding box center [327, 142] width 2 height 5
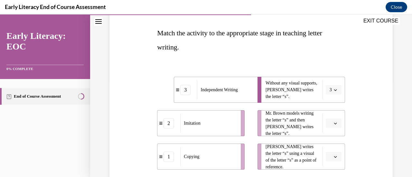
click at [334, 122] on icon "button" at bounding box center [335, 123] width 3 height 3
click at [326, 97] on span "2" at bounding box center [327, 96] width 2 height 5
click at [329, 159] on button "button" at bounding box center [334, 157] width 16 height 10
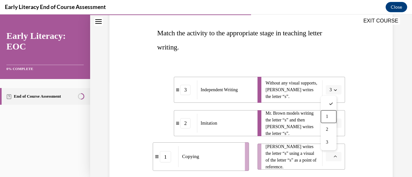
click at [328, 116] on span "1" at bounding box center [327, 116] width 2 height 5
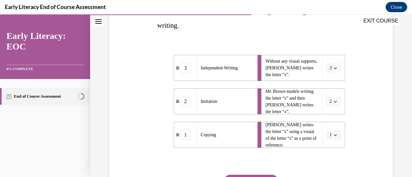
scroll to position [129, 0]
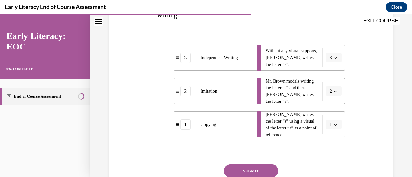
click at [255, 172] on button "SUBMIT" at bounding box center [251, 171] width 55 height 13
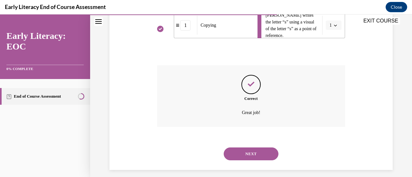
scroll to position [234, 0]
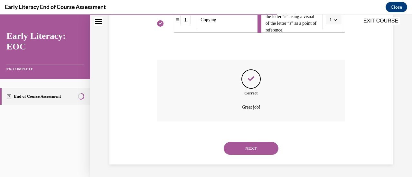
click at [254, 151] on button "NEXT" at bounding box center [251, 148] width 55 height 13
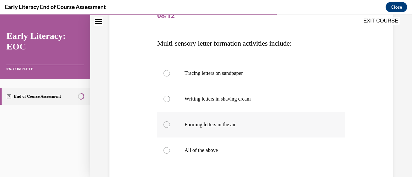
scroll to position [97, 0]
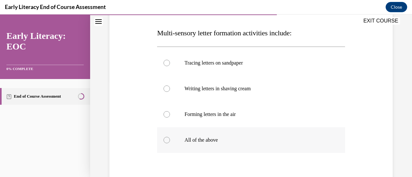
drag, startPoint x: 166, startPoint y: 144, endPoint x: 183, endPoint y: 139, distance: 17.6
click at [167, 144] on div at bounding box center [251, 140] width 188 height 26
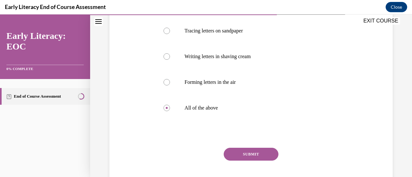
click at [254, 152] on button "SUBMIT" at bounding box center [251, 154] width 55 height 13
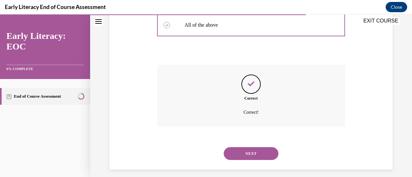
scroll to position [217, 0]
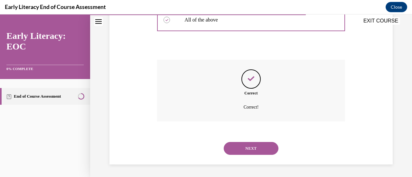
click at [248, 151] on button "NEXT" at bounding box center [251, 148] width 55 height 13
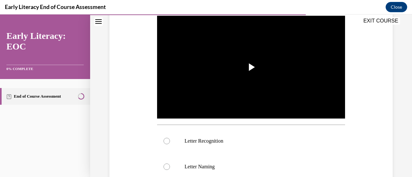
scroll to position [161, 0]
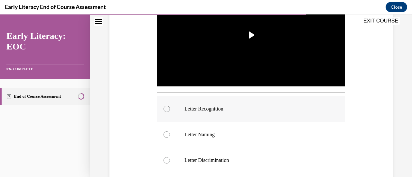
drag, startPoint x: 170, startPoint y: 108, endPoint x: 207, endPoint y: 98, distance: 38.0
click at [170, 109] on div at bounding box center [251, 109] width 188 height 26
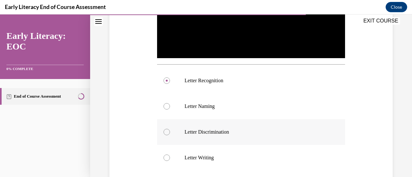
scroll to position [225, 0]
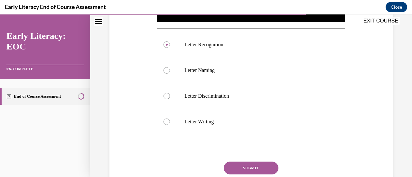
click at [243, 168] on button "SUBMIT" at bounding box center [251, 168] width 55 height 13
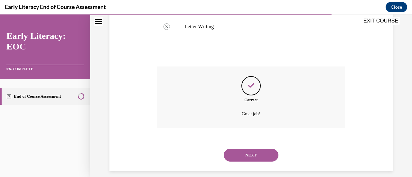
scroll to position [325, 0]
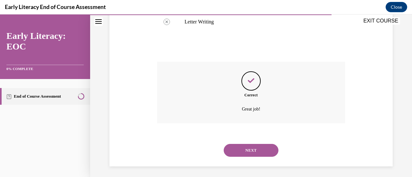
click at [254, 150] on button "NEXT" at bounding box center [251, 150] width 55 height 13
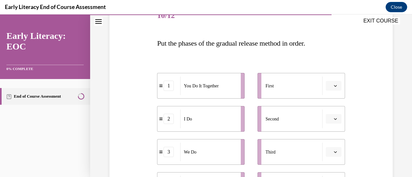
scroll to position [97, 0]
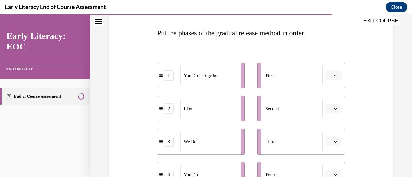
click at [334, 76] on icon "button" at bounding box center [335, 75] width 3 height 3
click at [325, 117] on div "2" at bounding box center [329, 115] width 16 height 13
click at [337, 110] on li "Second" at bounding box center [302, 109] width 88 height 26
click at [335, 112] on button "button" at bounding box center [334, 109] width 16 height 10
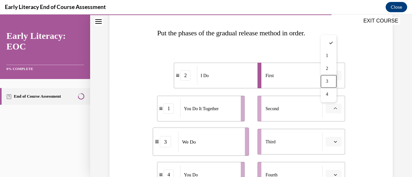
click at [332, 78] on div "3" at bounding box center [329, 81] width 16 height 13
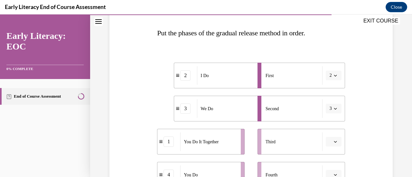
click at [334, 143] on icon "button" at bounding box center [335, 141] width 3 height 3
drag, startPoint x: 331, startPoint y: 87, endPoint x: 334, endPoint y: 89, distance: 4.2
click at [331, 88] on div "1" at bounding box center [329, 89] width 16 height 13
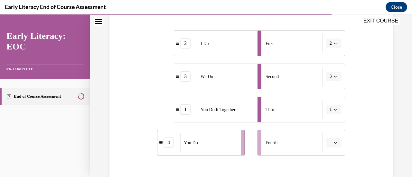
click at [328, 148] on li "Fourth" at bounding box center [302, 143] width 88 height 26
click at [331, 145] on button "button" at bounding box center [334, 143] width 16 height 10
click at [325, 130] on div "4" at bounding box center [329, 128] width 16 height 13
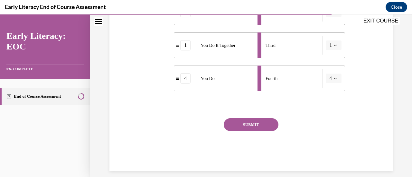
click at [260, 126] on button "SUBMIT" at bounding box center [251, 124] width 55 height 13
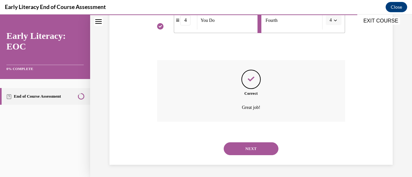
scroll to position [252, 0]
click at [252, 150] on button "NEXT" at bounding box center [251, 148] width 55 height 13
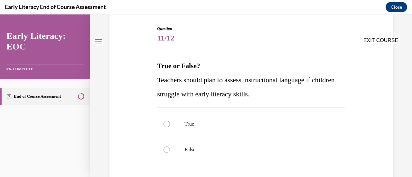
scroll to position [64, 0]
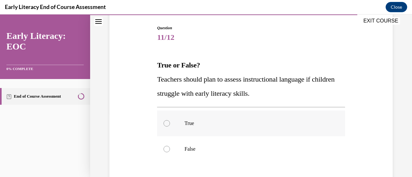
click at [175, 121] on div at bounding box center [251, 124] width 188 height 26
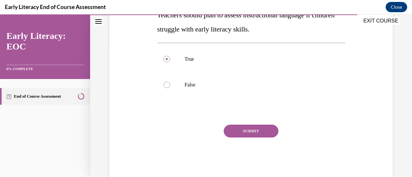
click at [255, 134] on button "SUBMIT" at bounding box center [251, 131] width 55 height 13
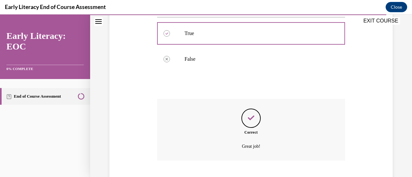
scroll to position [194, 0]
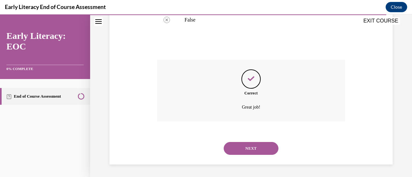
click at [248, 152] on button "NEXT" at bounding box center [251, 148] width 55 height 13
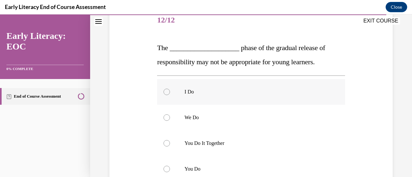
scroll to position [97, 0]
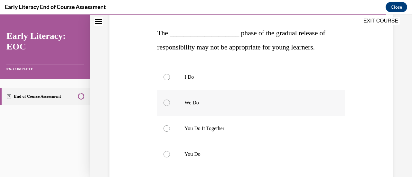
drag, startPoint x: 166, startPoint y: 126, endPoint x: 217, endPoint y: 104, distance: 55.0
click at [166, 127] on div at bounding box center [167, 129] width 6 height 6
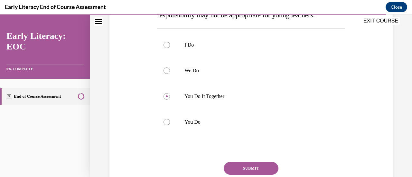
click at [252, 167] on button "SUBMIT" at bounding box center [251, 168] width 55 height 13
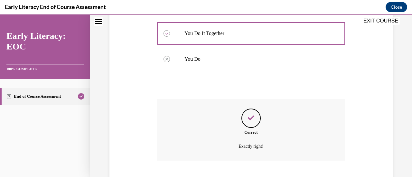
scroll to position [231, 0]
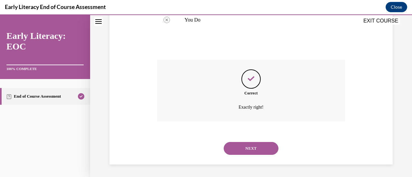
click at [248, 155] on div "NEXT" at bounding box center [251, 149] width 188 height 26
click at [253, 147] on button "NEXT" at bounding box center [251, 148] width 55 height 13
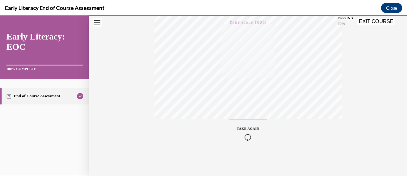
scroll to position [70, 0]
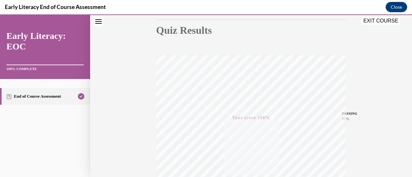
click at [382, 22] on button "EXIT COURSE" at bounding box center [380, 21] width 39 height 8
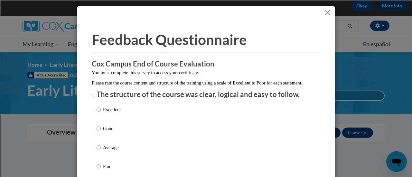
scroll to position [32, 0]
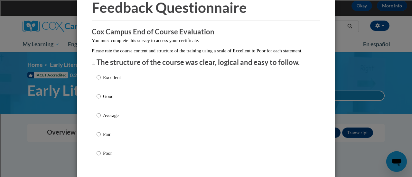
click at [103, 81] on p "Excellent" at bounding box center [112, 77] width 18 height 7
click at [101, 81] on input "Excellent" at bounding box center [99, 77] width 4 height 7
radio input "true"
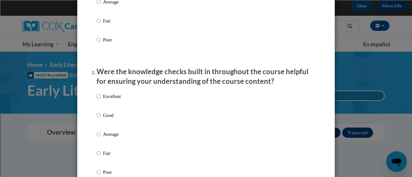
scroll to position [161, 0]
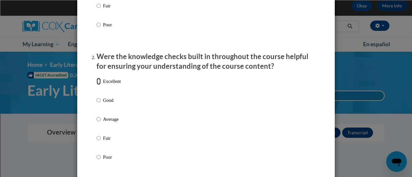
drag, startPoint x: 96, startPoint y: 88, endPoint x: 113, endPoint y: 89, distance: 17.4
click at [97, 85] on input "Excellent" at bounding box center [99, 81] width 4 height 7
radio input "true"
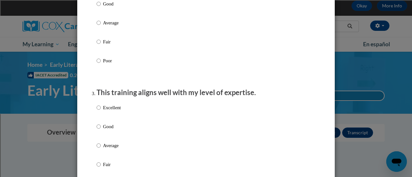
scroll to position [290, 0]
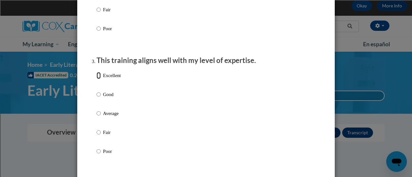
click at [97, 79] on input "Excellent" at bounding box center [99, 75] width 4 height 7
radio input "true"
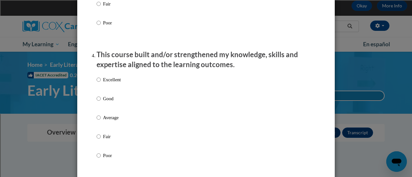
scroll to position [451, 0]
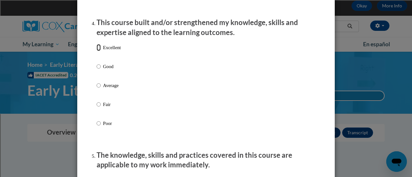
click at [97, 51] on input "Excellent" at bounding box center [99, 47] width 4 height 7
radio input "true"
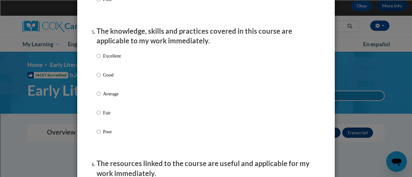
scroll to position [579, 0]
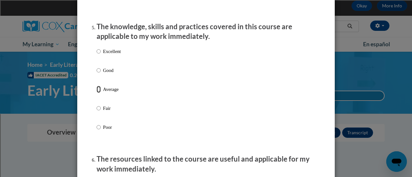
click at [97, 93] on input "Average" at bounding box center [99, 89] width 4 height 7
radio input "true"
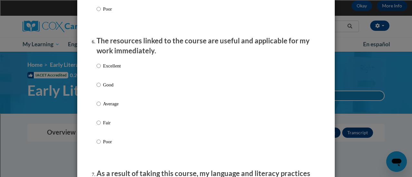
scroll to position [708, 0]
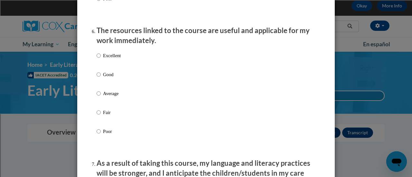
click at [107, 67] on label "Excellent" at bounding box center [109, 60] width 24 height 17
click at [101, 59] on input "Excellent" at bounding box center [99, 55] width 4 height 7
radio input "true"
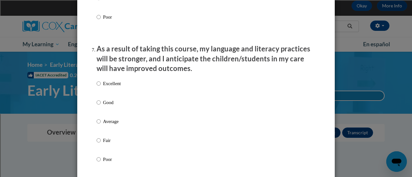
scroll to position [837, 0]
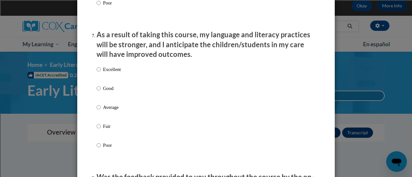
drag, startPoint x: 105, startPoint y: 76, endPoint x: 130, endPoint y: 74, distance: 25.2
click at [105, 73] on p "Excellent" at bounding box center [112, 69] width 18 height 7
click at [101, 73] on input "Excellent" at bounding box center [99, 69] width 4 height 7
radio input "true"
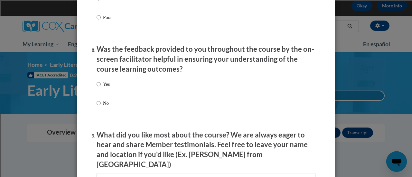
scroll to position [966, 0]
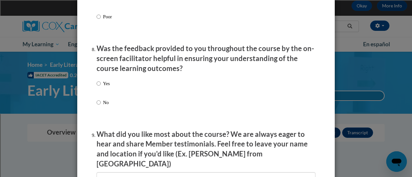
drag, startPoint x: 98, startPoint y: 90, endPoint x: 118, endPoint y: 89, distance: 20.0
click at [98, 90] on label "Yes" at bounding box center [103, 88] width 13 height 17
click at [98, 87] on input "Yes" at bounding box center [99, 83] width 4 height 7
radio input "true"
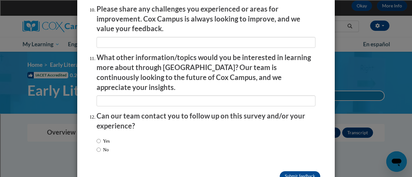
scroll to position [1159, 0]
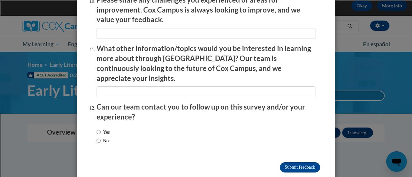
drag, startPoint x: 100, startPoint y: 126, endPoint x: 105, endPoint y: 130, distance: 6.2
click at [100, 137] on label "No" at bounding box center [103, 140] width 12 height 7
click at [100, 137] on input "No" at bounding box center [99, 140] width 4 height 7
radio input "true"
click at [301, 163] on input "Submit feedback" at bounding box center [300, 168] width 41 height 10
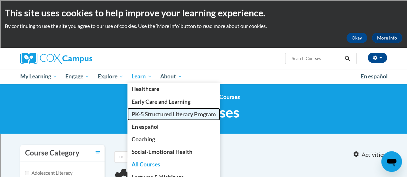
click at [151, 115] on span "PK-5 Structured Literacy Program" at bounding box center [174, 114] width 84 height 7
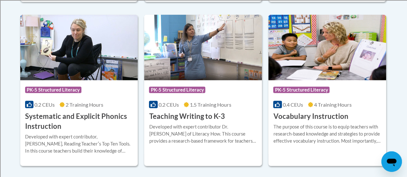
scroll to position [773, 0]
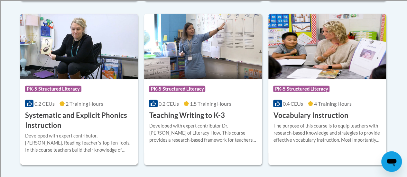
click at [71, 118] on h3 "Systematic and Explicit Phonics Instruction" at bounding box center [79, 121] width 108 height 20
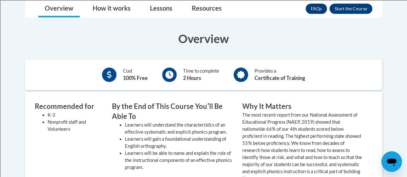
scroll to position [193, 0]
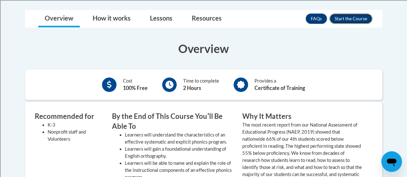
click at [344, 18] on button "Enroll" at bounding box center [351, 19] width 43 height 10
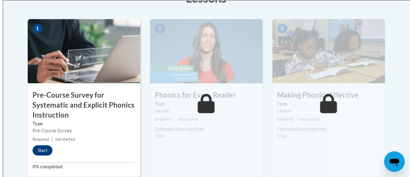
scroll to position [225, 0]
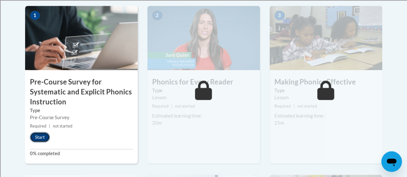
click at [35, 140] on button "Start" at bounding box center [40, 137] width 20 height 10
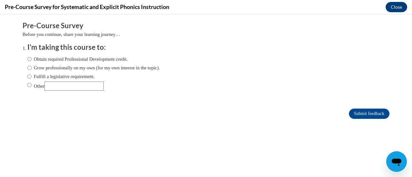
scroll to position [0, 0]
click at [27, 62] on input "Obtain required Professional Development credit." at bounding box center [29, 59] width 4 height 7
radio input "true"
click at [362, 114] on input "Submit feedback" at bounding box center [369, 114] width 41 height 10
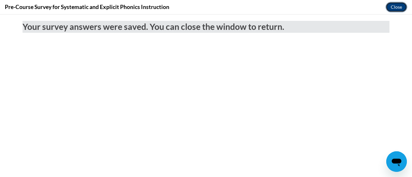
click at [390, 7] on button "Close" at bounding box center [397, 7] width 22 height 10
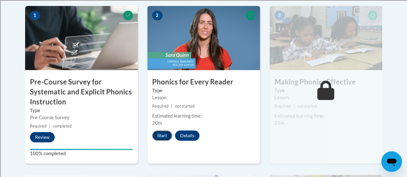
click at [164, 131] on button "Start" at bounding box center [162, 136] width 20 height 10
